Goal: Check status: Check status

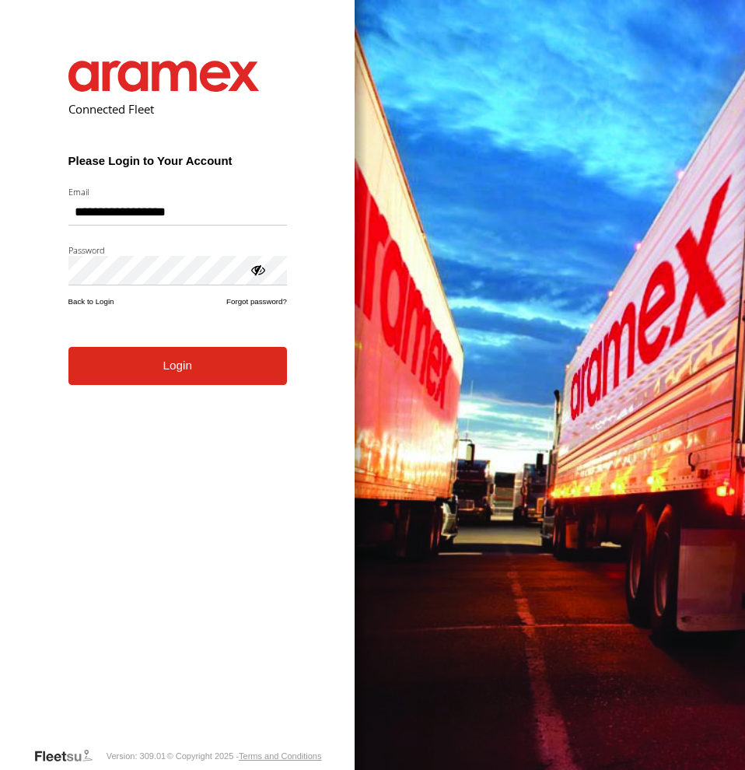
click at [191, 376] on button "Login" at bounding box center [177, 366] width 219 height 38
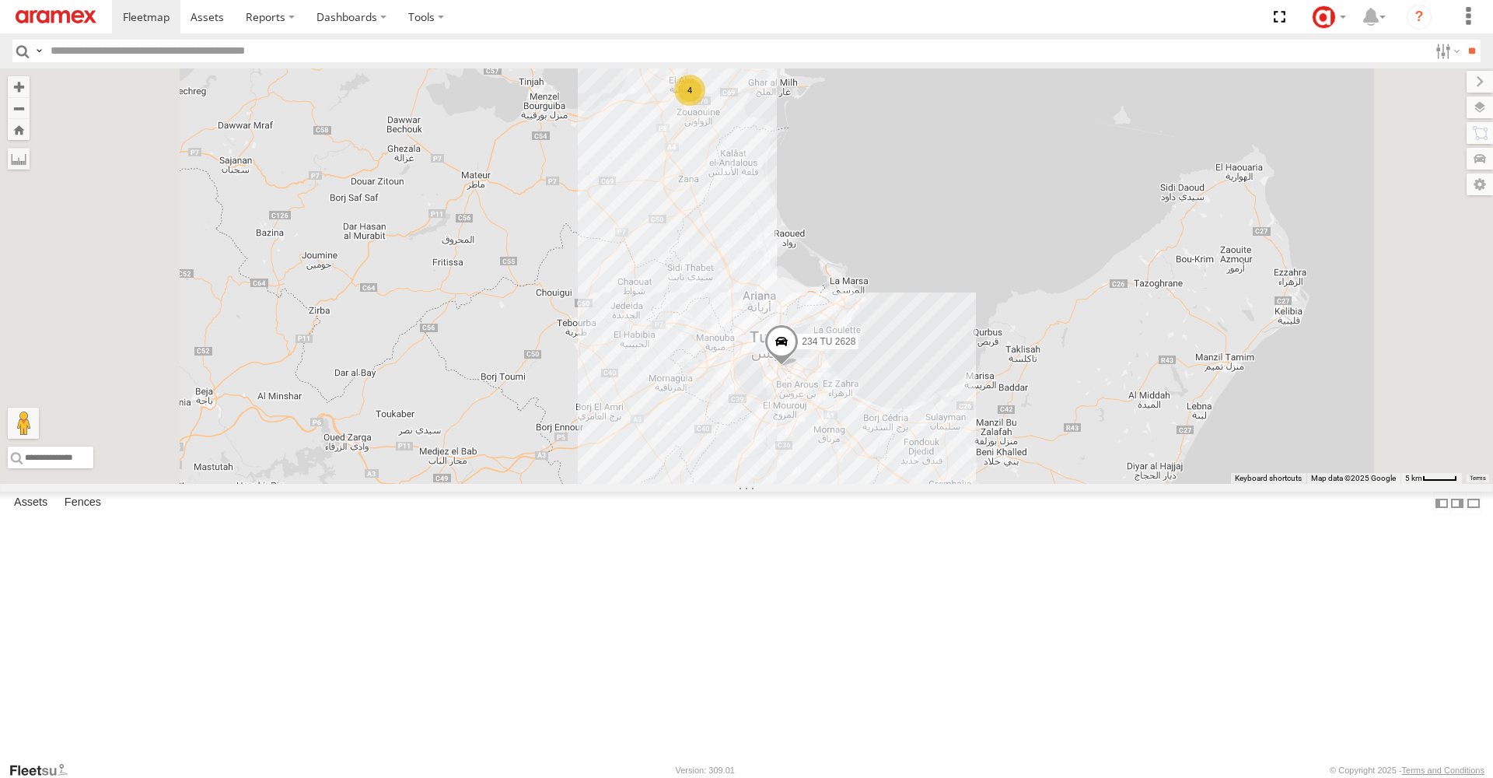
click at [744, 366] on span at bounding box center [781, 345] width 34 height 42
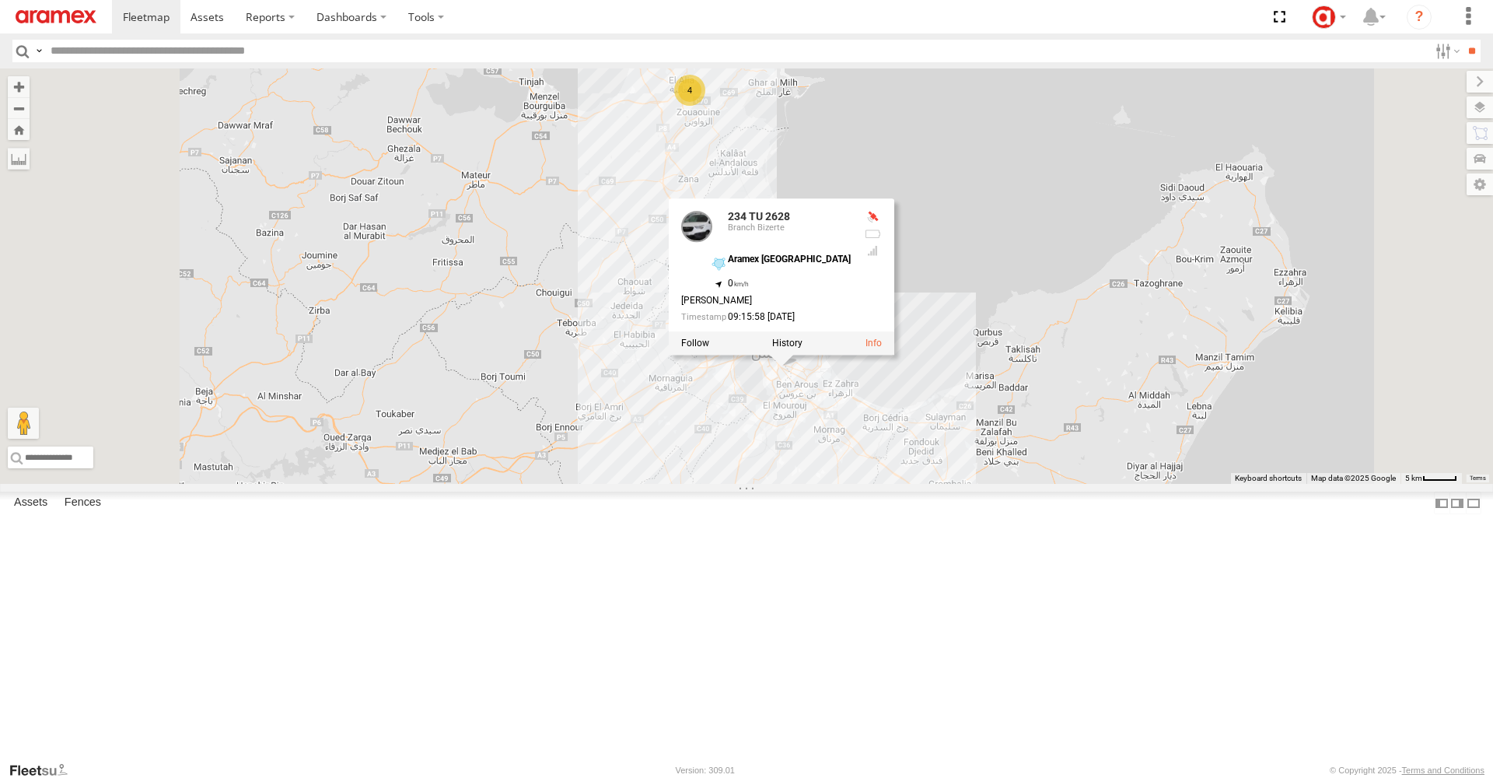
click at [744, 355] on div at bounding box center [782, 342] width 226 height 23
click at [744, 348] on link at bounding box center [874, 343] width 16 height 11
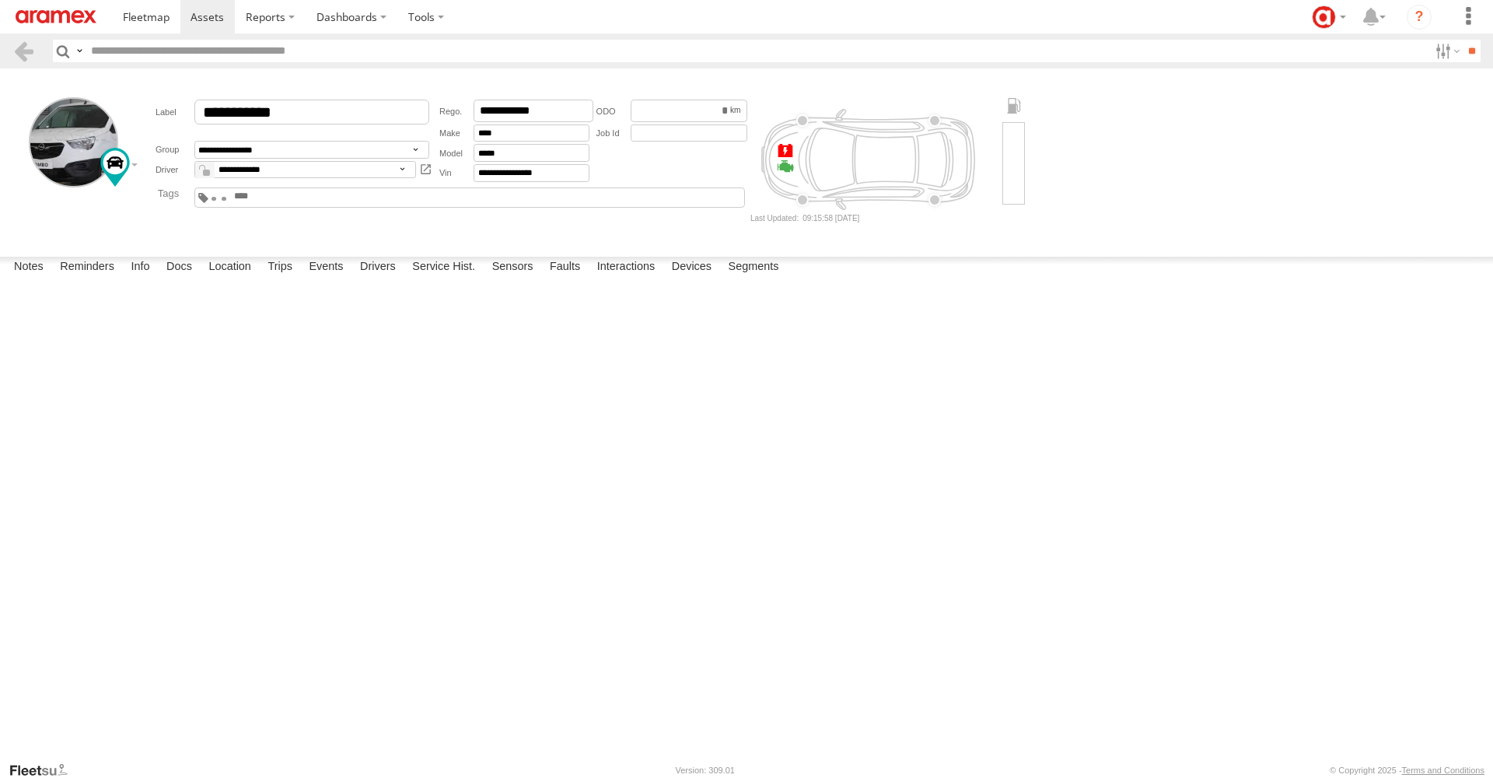
click at [0, 0] on div "09:46 06/10/2025 under maintenance 10/03/2025 Majdi Ghannoudi 15:55 07/10/2025 …" at bounding box center [0, 0] width 0 height 0
click at [0, 0] on div "Majdi Ghannoudi" at bounding box center [0, 0] width 0 height 0
click at [159, 26] on link at bounding box center [146, 16] width 68 height 33
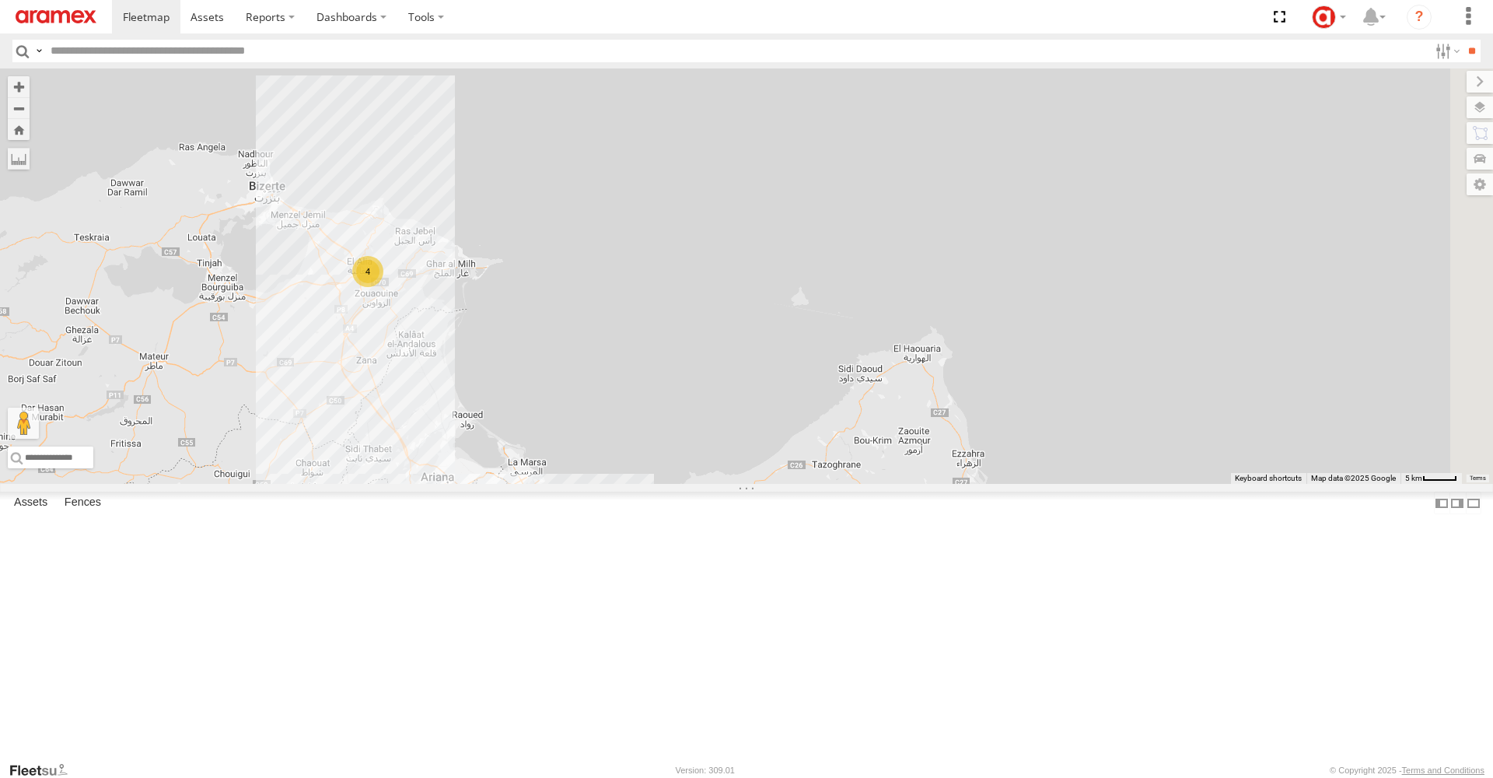
drag, startPoint x: 912, startPoint y: 418, endPoint x: 603, endPoint y: 610, distance: 364.7
click at [603, 484] on div "234 TU 2628 4" at bounding box center [746, 275] width 1493 height 415
